Goal: Task Accomplishment & Management: Use online tool/utility

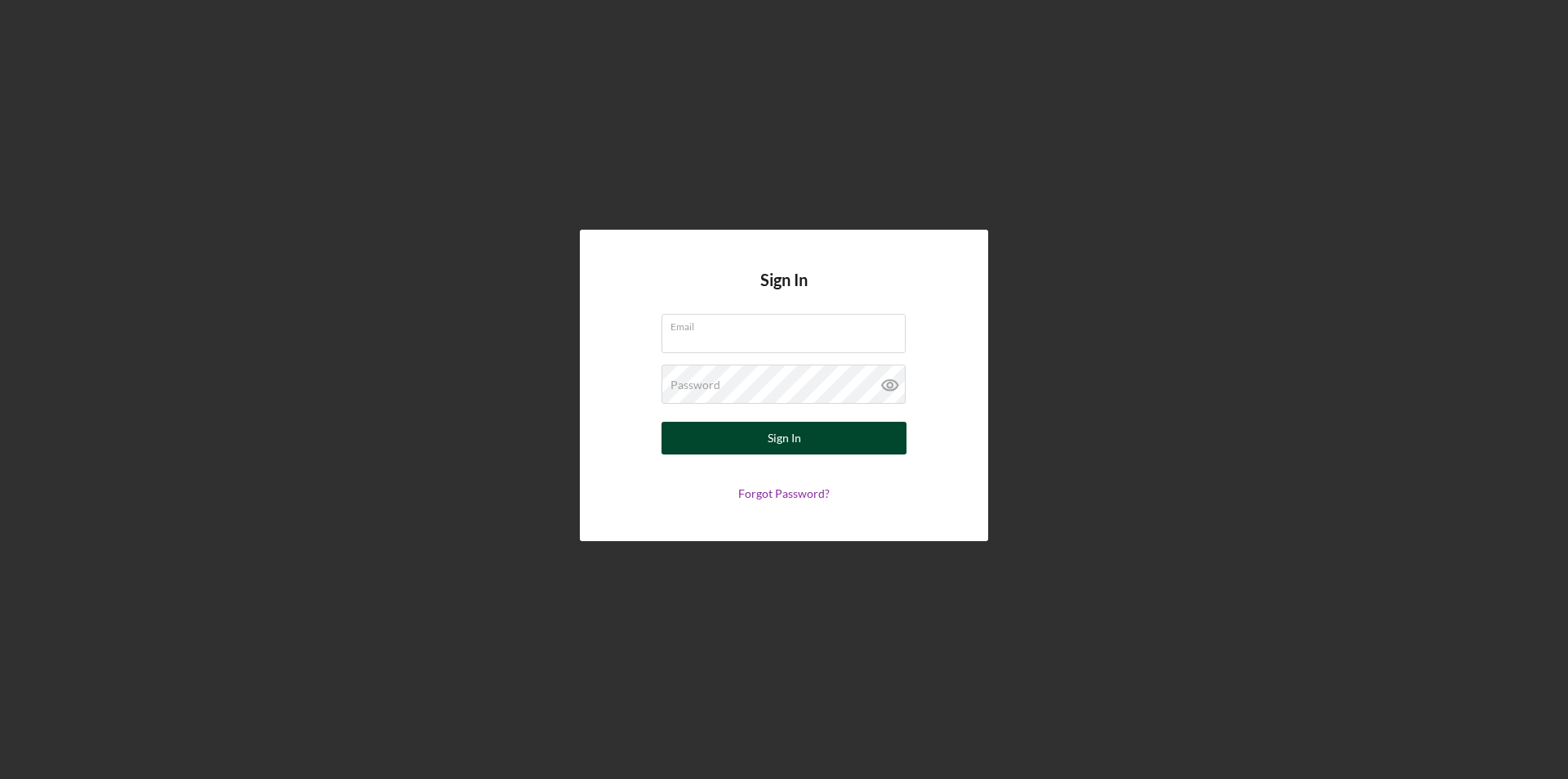
type input "[PERSON_NAME][EMAIL_ADDRESS][PERSON_NAME][DOMAIN_NAME]"
click at [775, 439] on div "Sign In" at bounding box center [784, 438] width 34 height 33
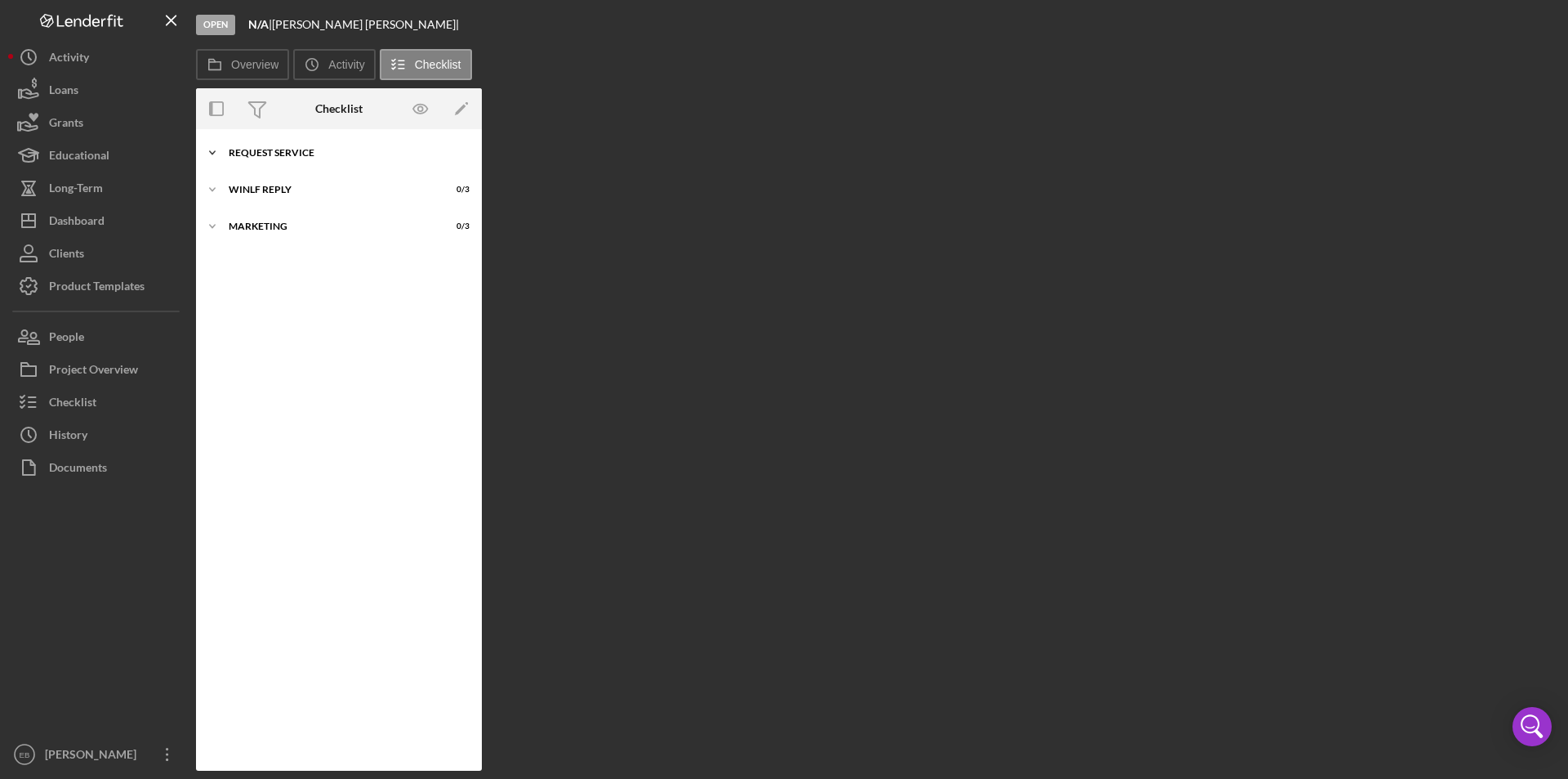
click at [306, 153] on div "Request Service" at bounding box center [345, 153] width 233 height 9
click at [292, 179] on link "Request Form 1 Request Form [PERSON_NAME]" at bounding box center [339, 187] width 270 height 33
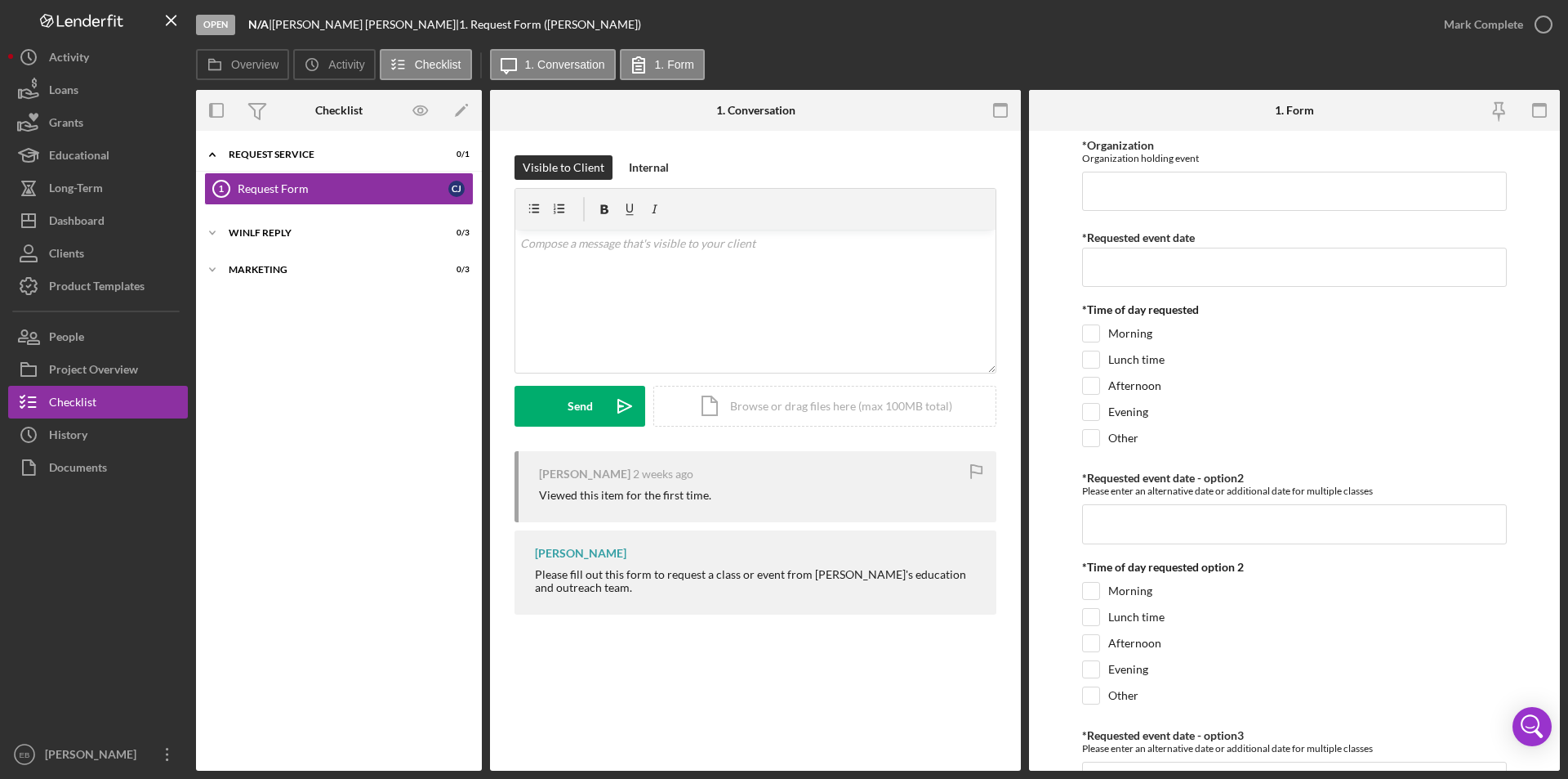
click at [1567, 203] on div "Open N/A | [PERSON_NAME] | 1. Request Form ([PERSON_NAME]) [PERSON_NAME] Comple…" at bounding box center [784, 390] width 1568 height 779
click at [277, 233] on div "WINLF Reply" at bounding box center [345, 233] width 233 height 9
click at [284, 262] on div "WINLF review" at bounding box center [343, 266] width 211 height 13
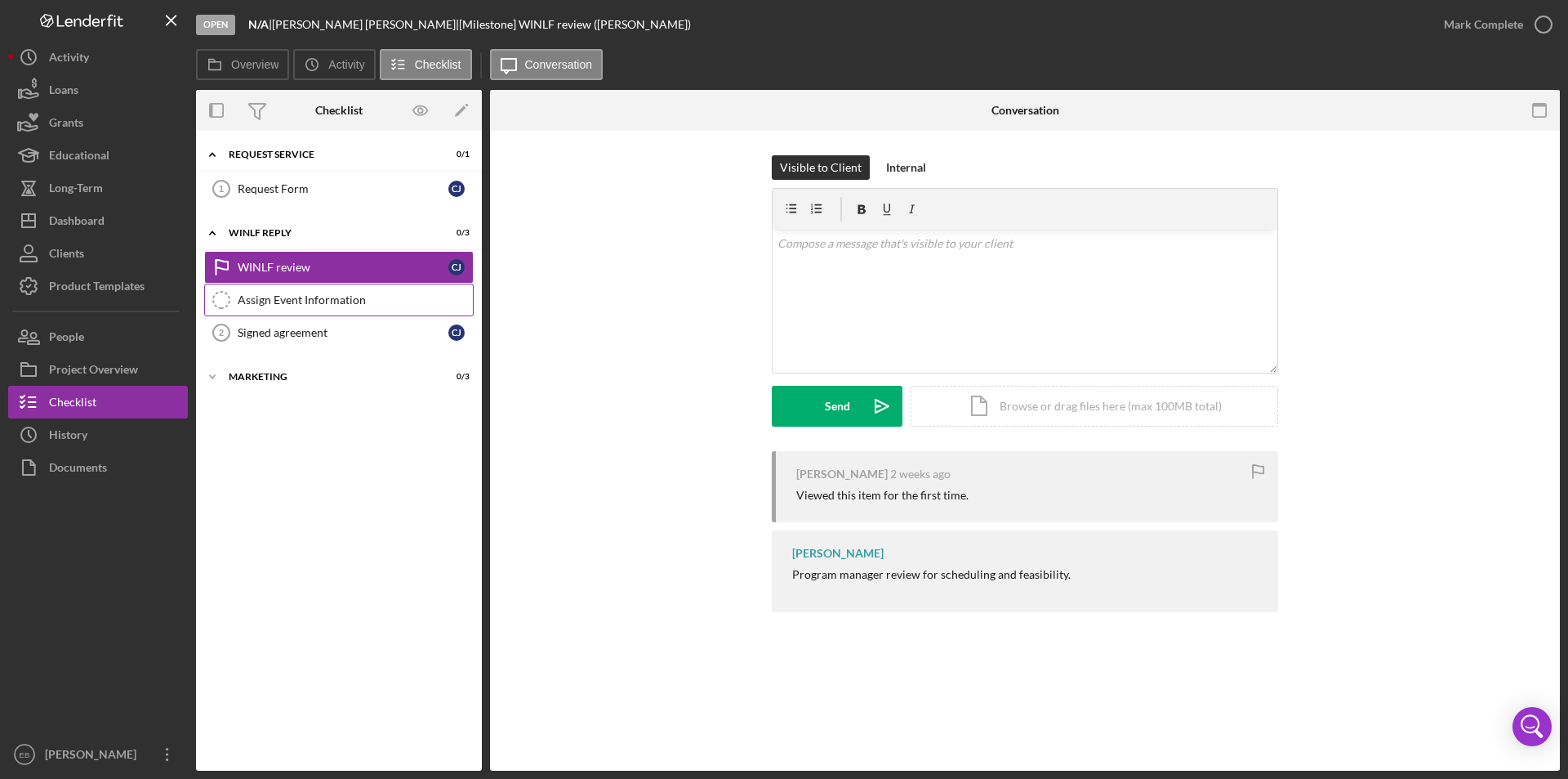
click at [301, 302] on div "Assign Event Information" at bounding box center [355, 299] width 235 height 13
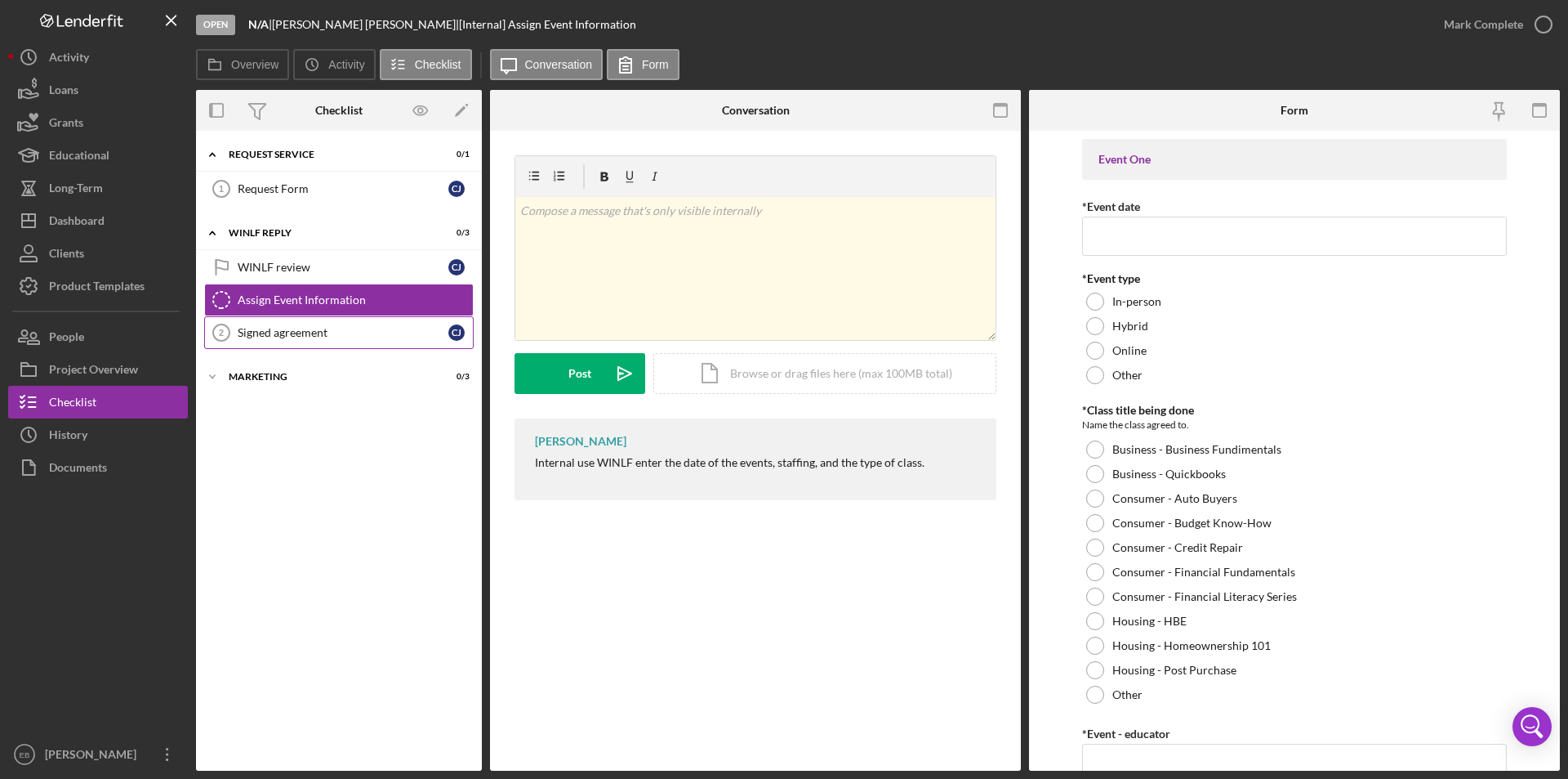
click at [308, 338] on div "Signed agreement" at bounding box center [343, 332] width 211 height 13
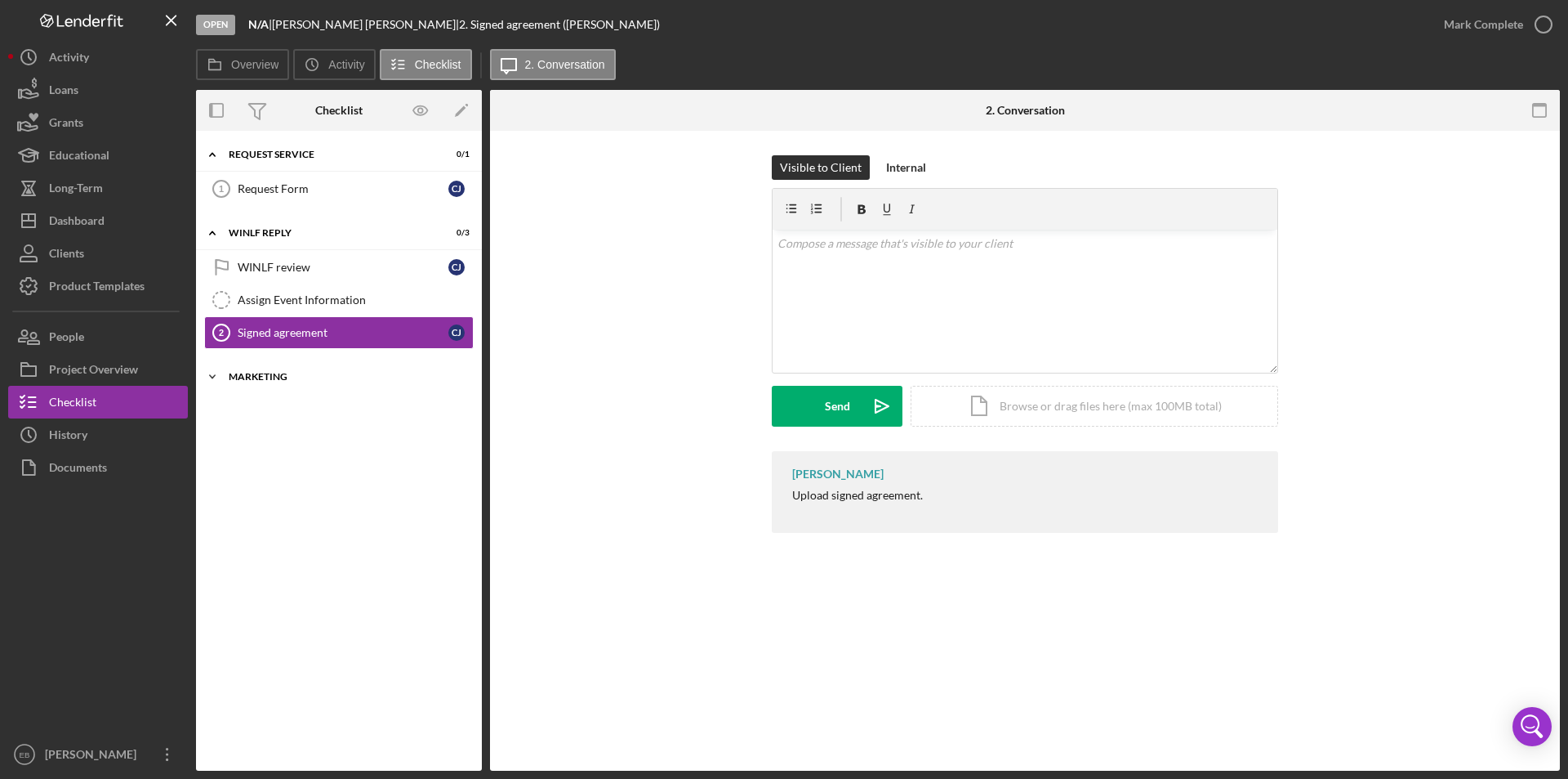
click at [303, 371] on div "Marketing" at bounding box center [345, 376] width 233 height 9
click at [342, 181] on link "Request Form 1 Request Form [PERSON_NAME]" at bounding box center [339, 189] width 270 height 33
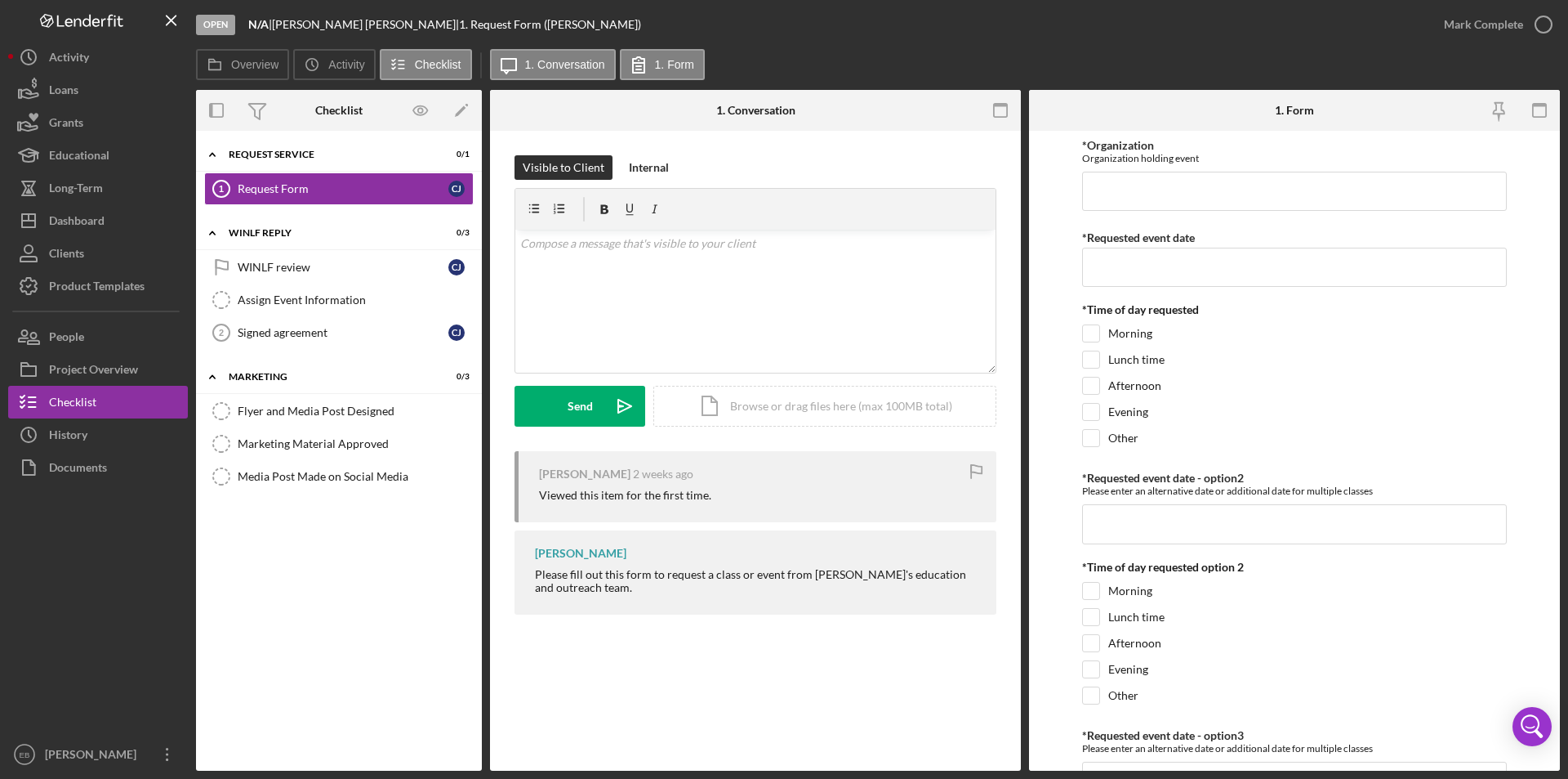
click at [212, 23] on div "Open" at bounding box center [216, 25] width 40 height 21
click at [674, 60] on label "1. Form" at bounding box center [675, 64] width 40 height 13
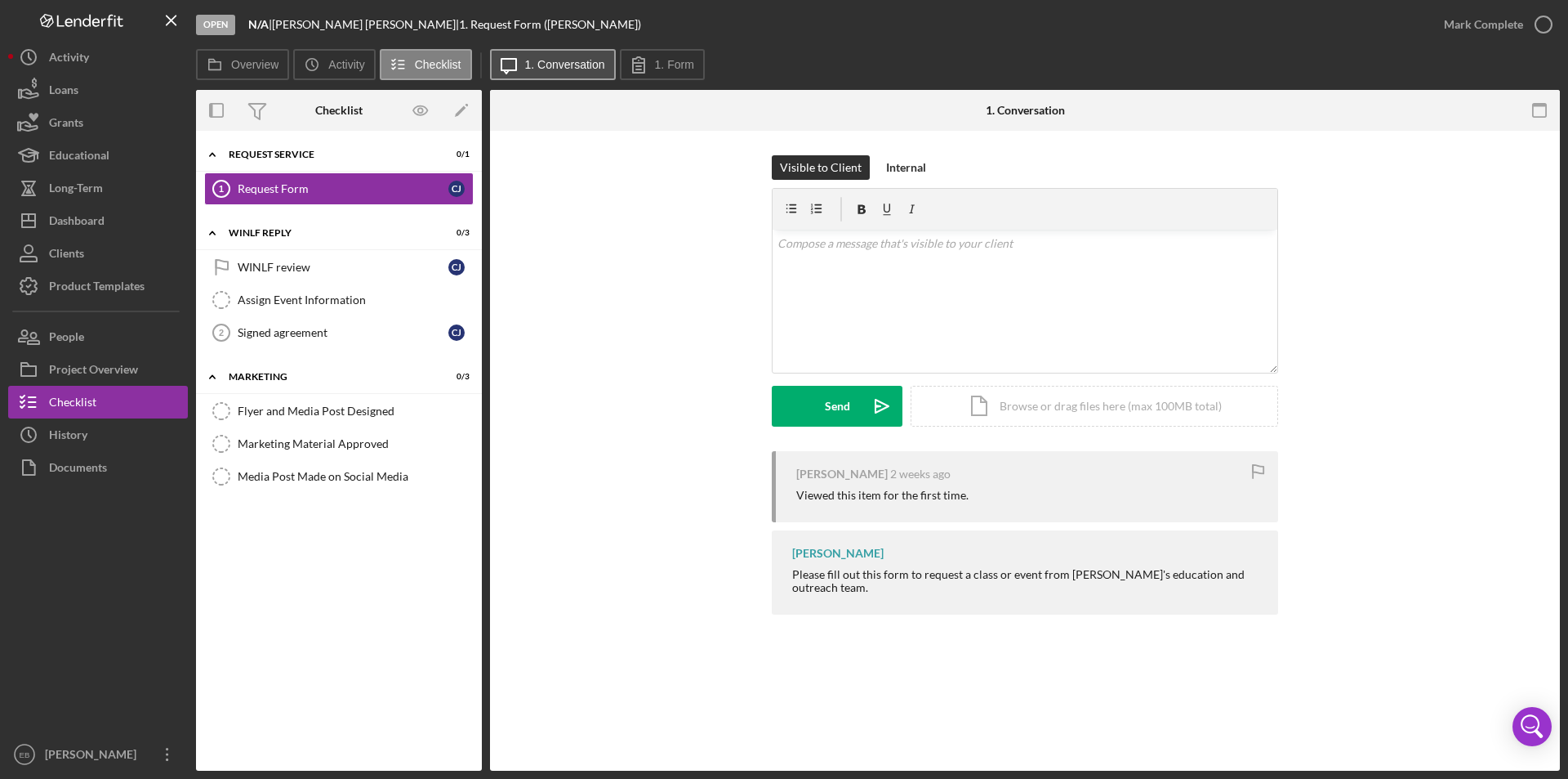
click at [580, 63] on label "1. Conversation" at bounding box center [565, 64] width 80 height 13
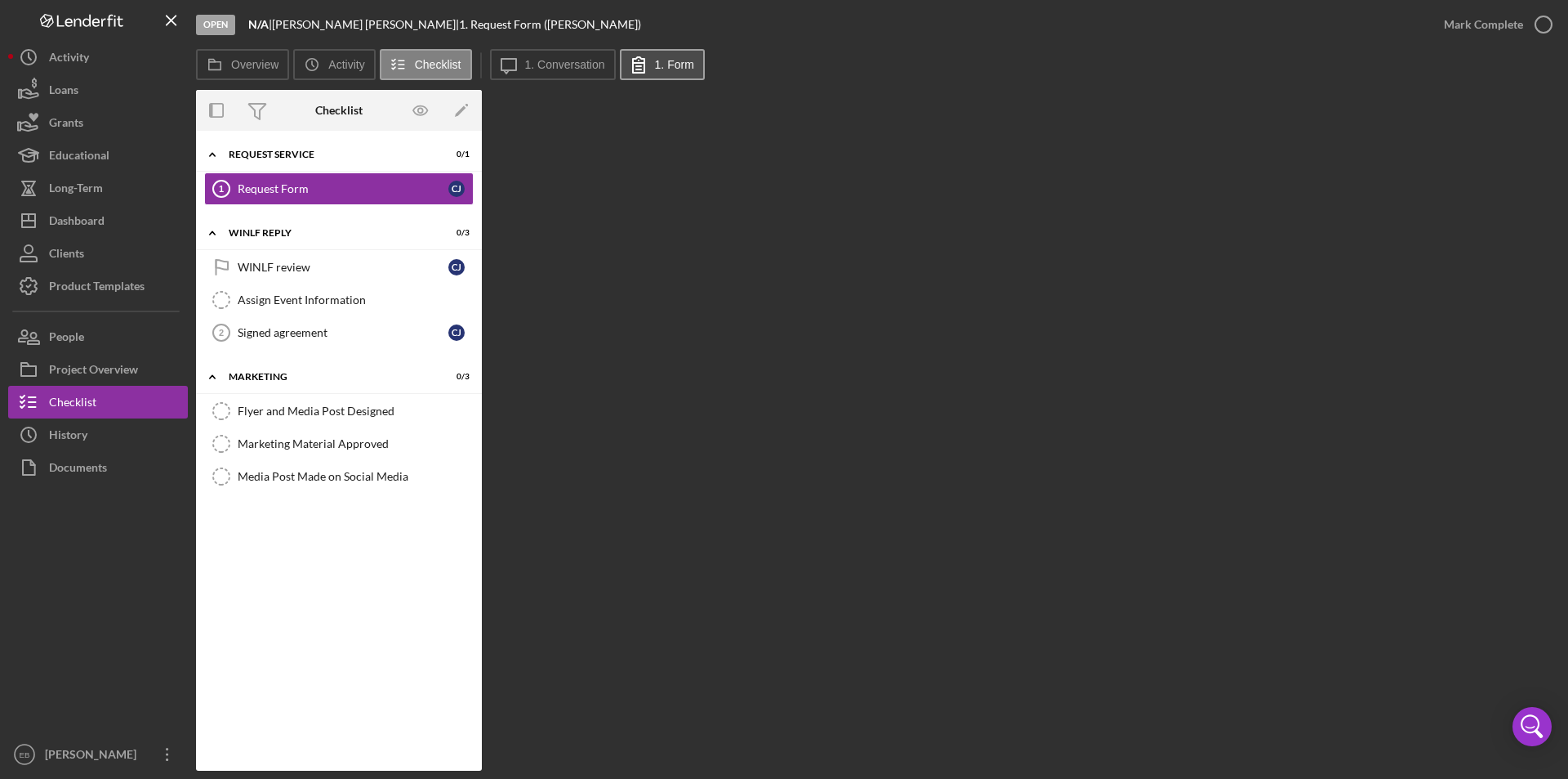
click at [675, 60] on label "1. Form" at bounding box center [675, 64] width 40 height 13
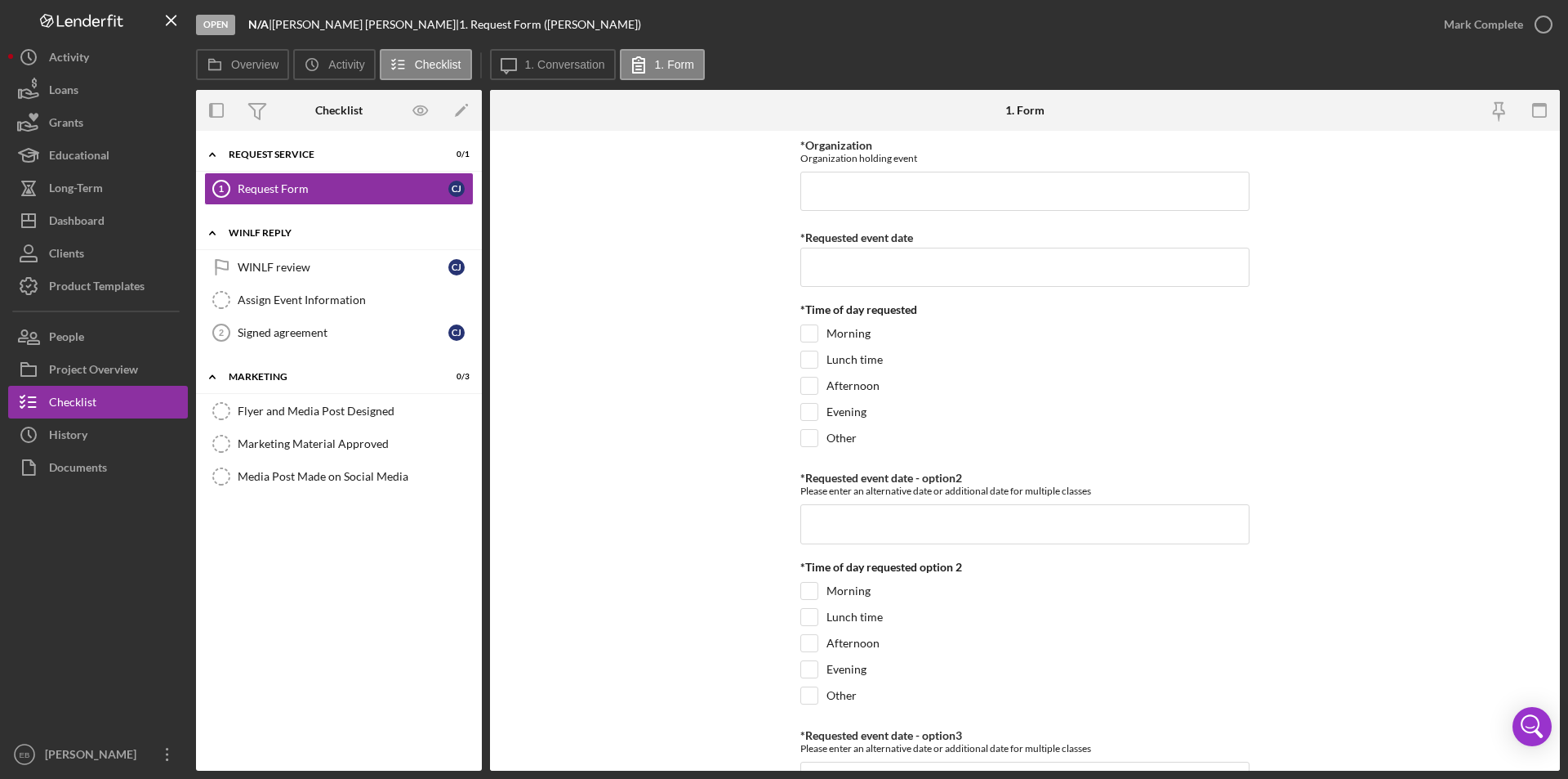
click at [384, 233] on div "WINLF Reply" at bounding box center [345, 233] width 233 height 9
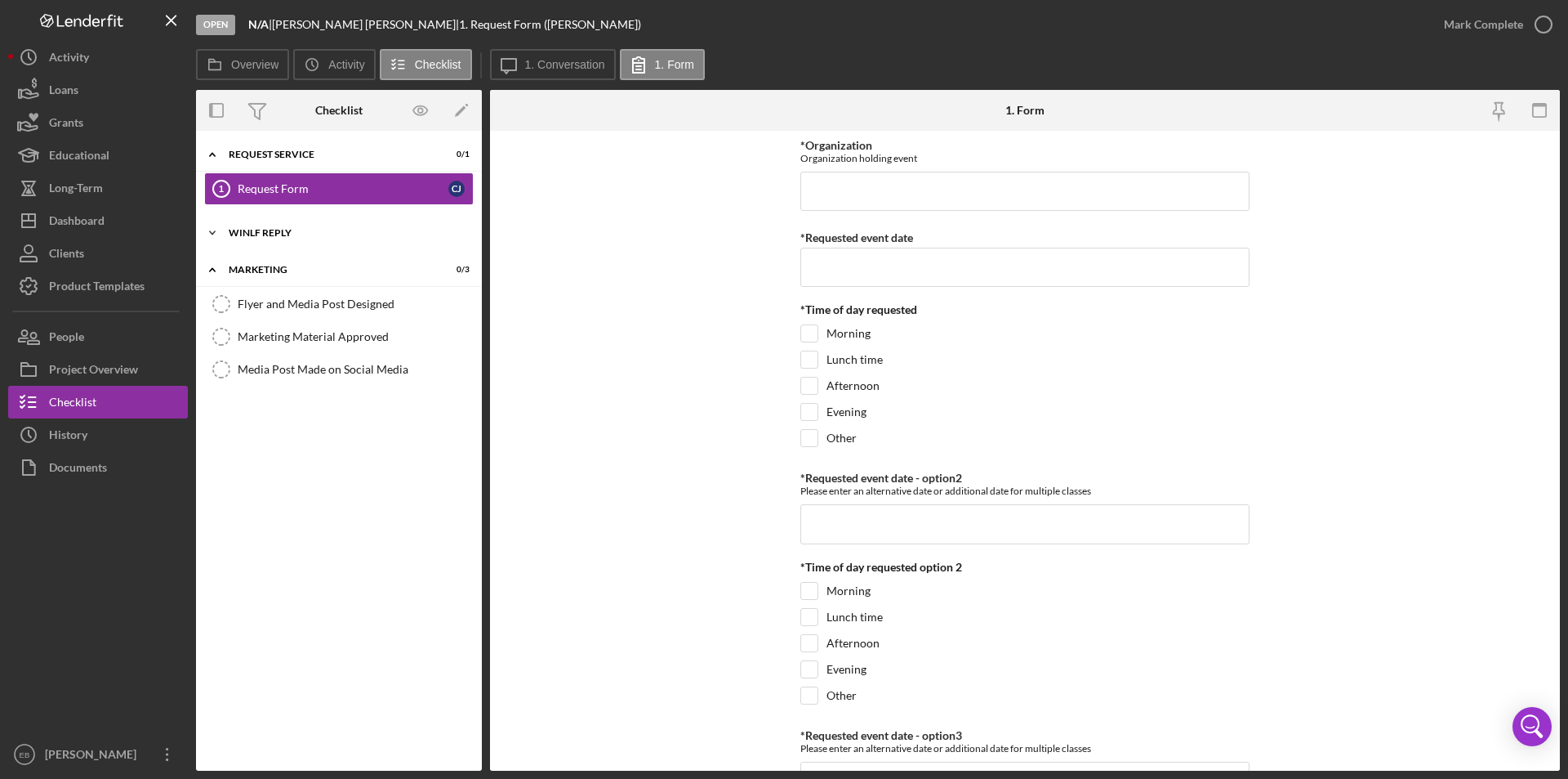
click at [384, 233] on div "WINLF Reply" at bounding box center [345, 233] width 233 height 9
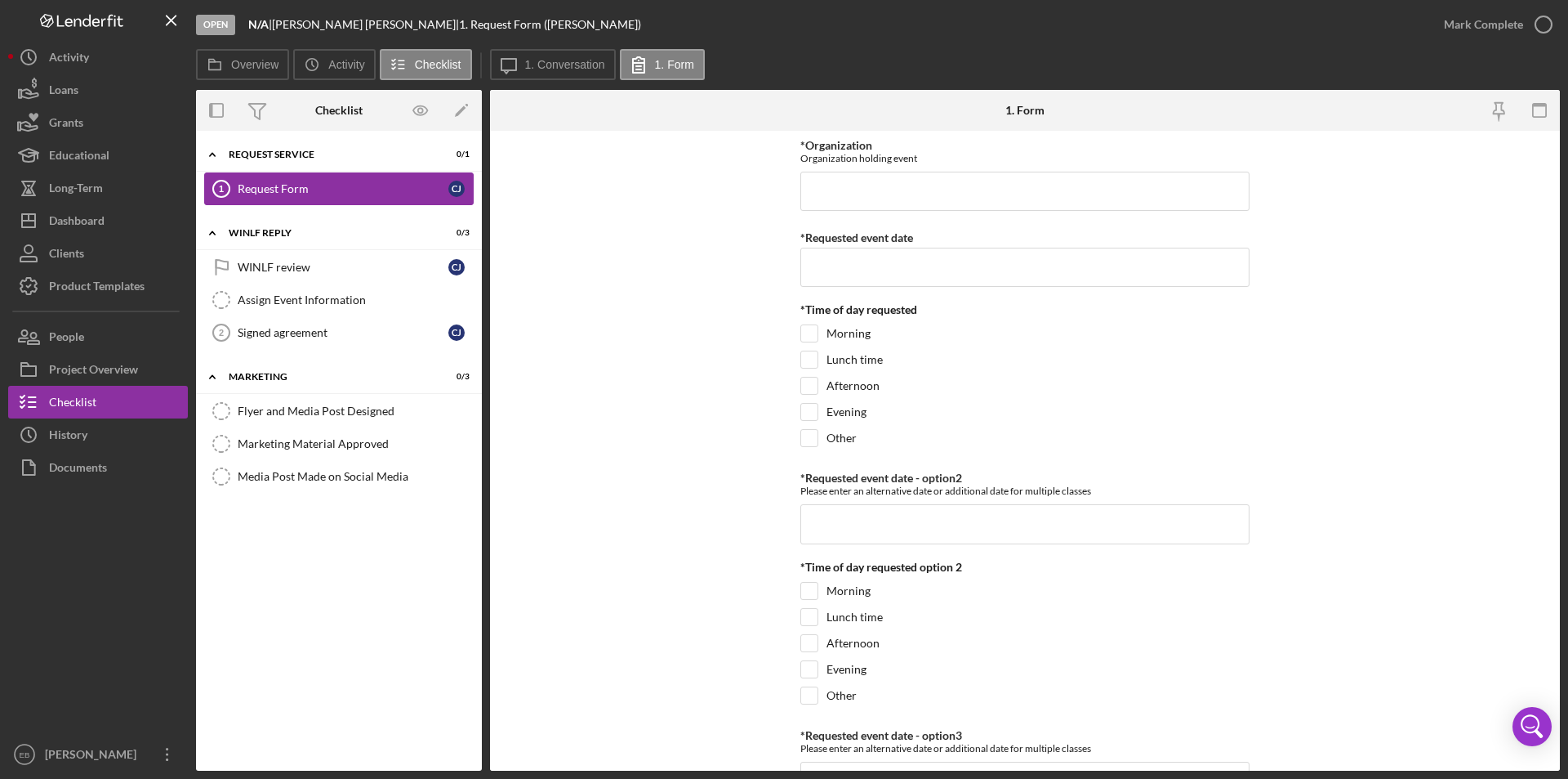
click at [264, 182] on div "Request Form" at bounding box center [343, 188] width 211 height 13
click at [250, 261] on div "WINLF review" at bounding box center [343, 266] width 211 height 13
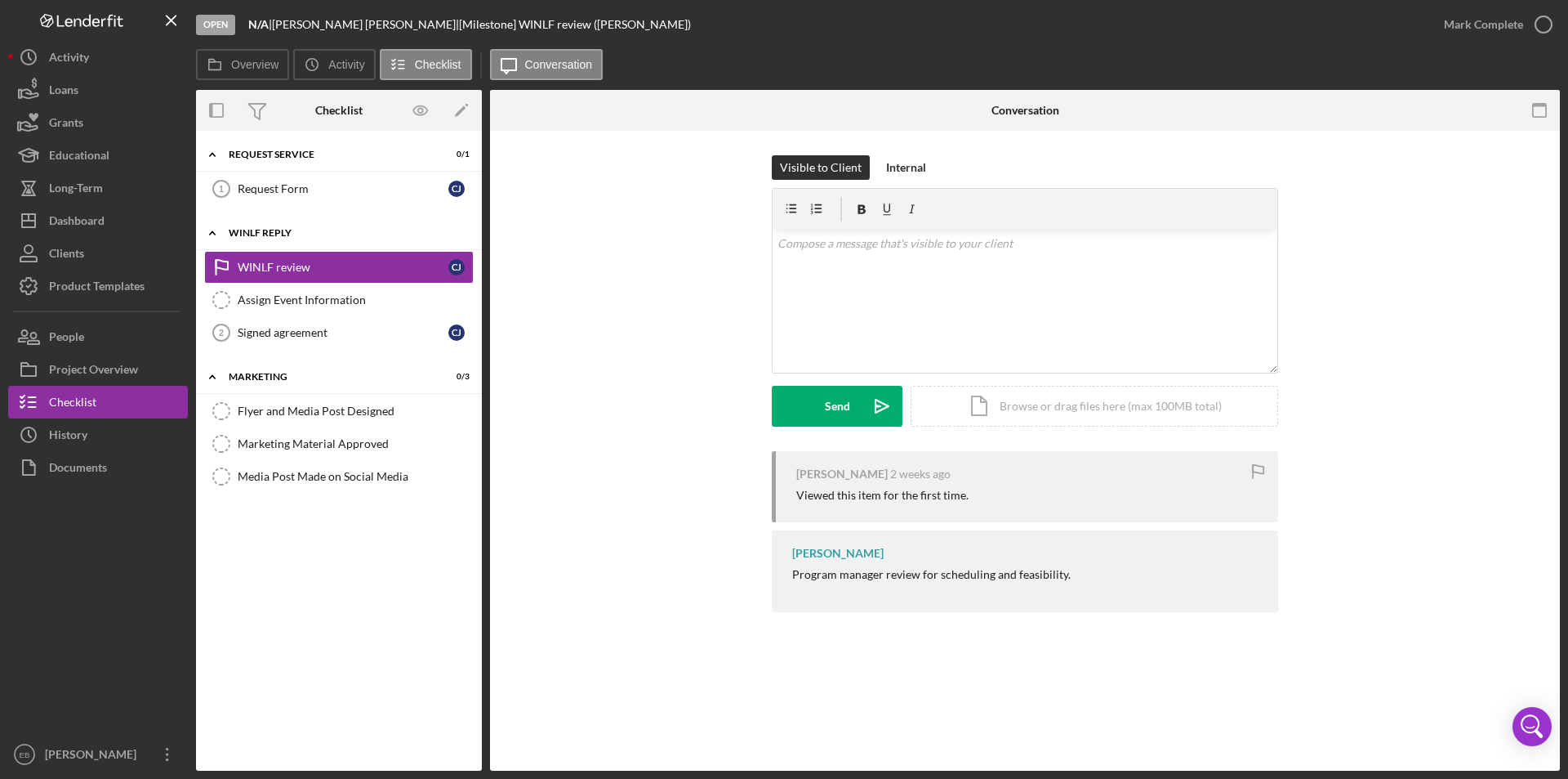
click at [258, 227] on div "Icon/Expander WINLF Reply 0 / 3" at bounding box center [339, 233] width 286 height 34
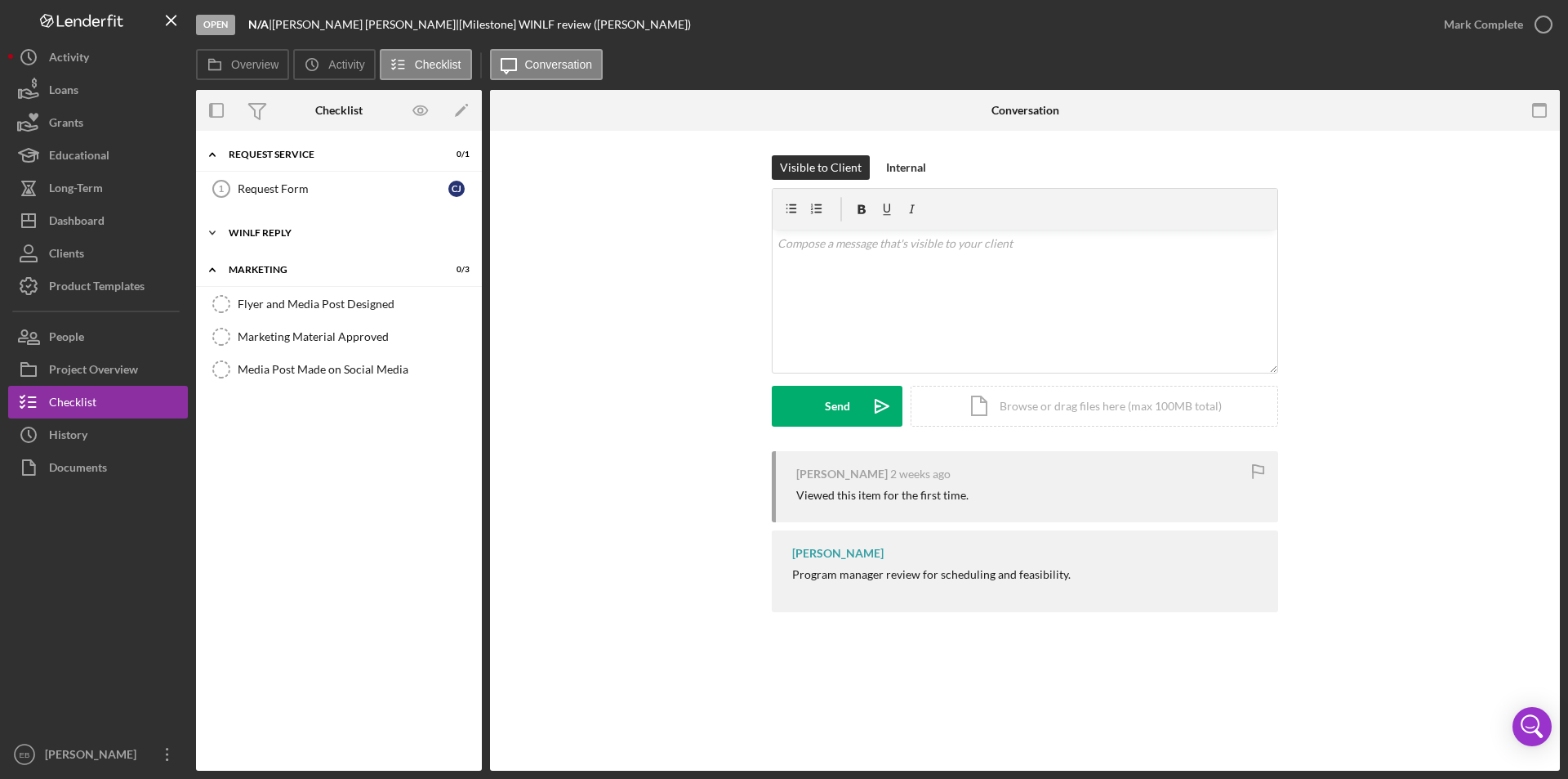
click at [250, 228] on div "WINLF Reply" at bounding box center [345, 233] width 233 height 9
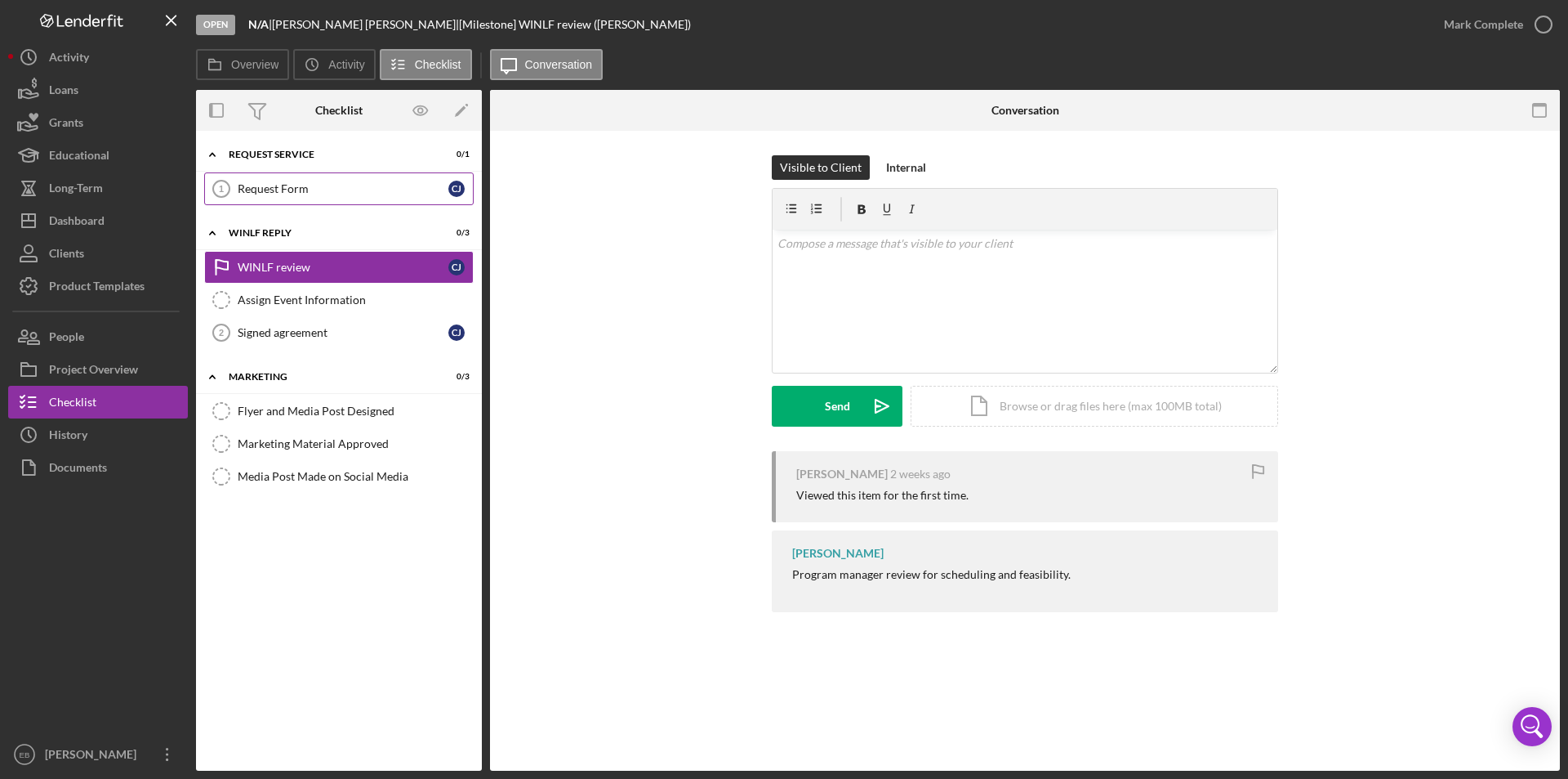
click at [222, 184] on tspan "1" at bounding box center [221, 188] width 5 height 9
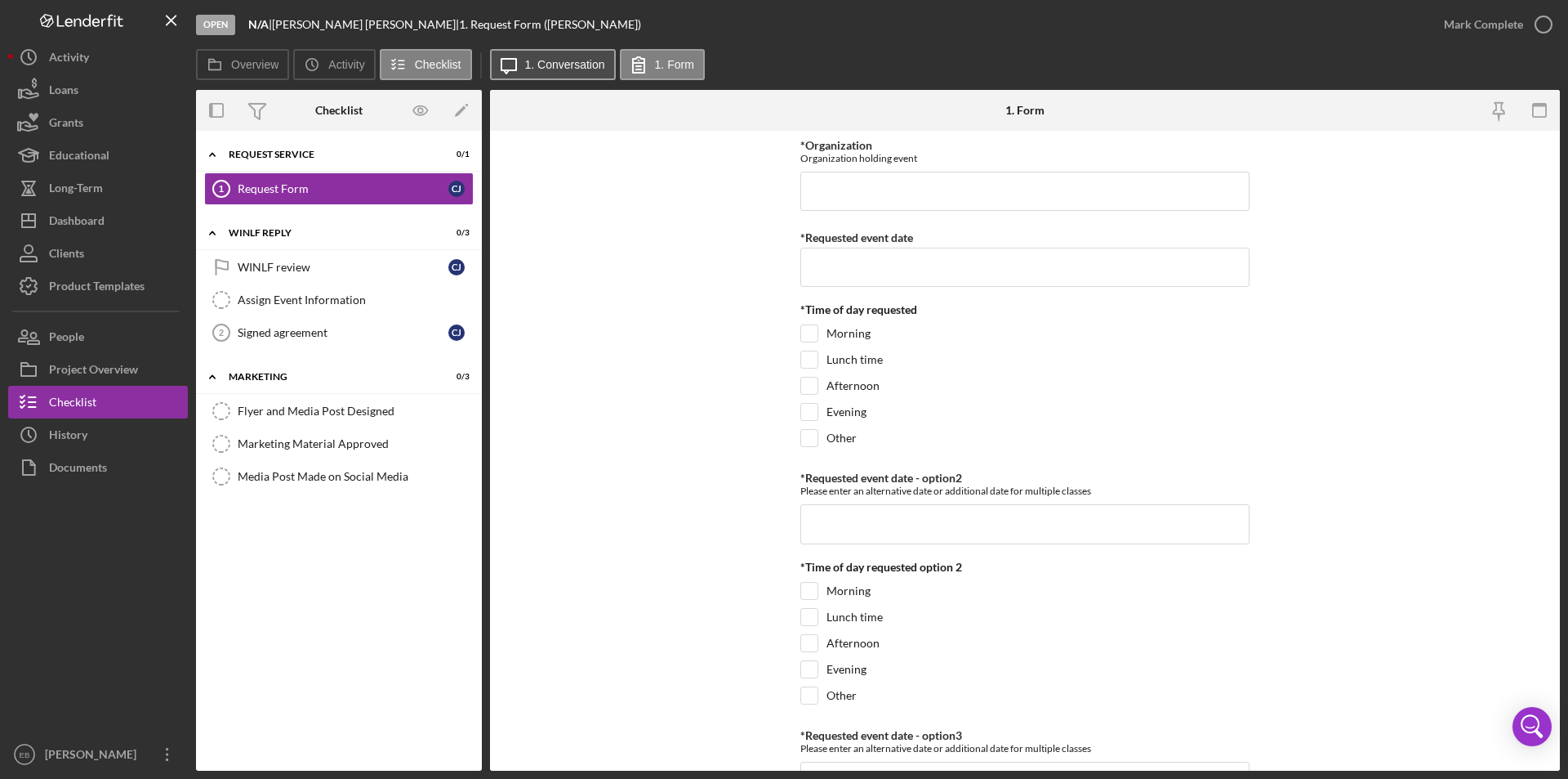
click at [538, 72] on button "Icon/Message 1. Conversation" at bounding box center [553, 65] width 126 height 31
